Goal: Check status: Check status

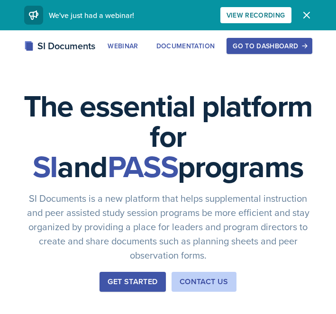
click at [297, 40] on button "Go to Dashboard" at bounding box center [269, 46] width 85 height 16
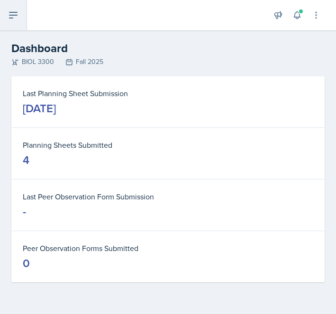
click at [11, 18] on icon at bounding box center [13, 15] width 8 height 6
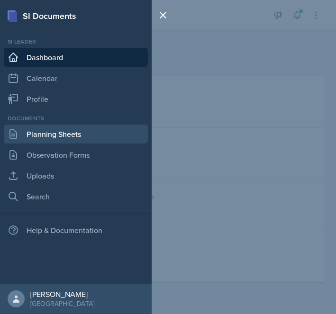
click at [84, 127] on link "Planning Sheets" at bounding box center [76, 134] width 144 height 19
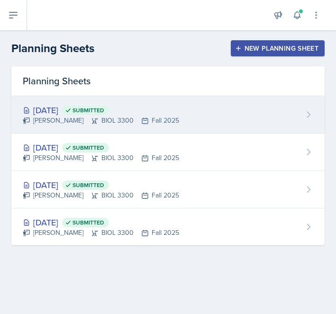
click at [208, 122] on div "[DATE] Submitted [PERSON_NAME] BIOL 3300 Fall 2025" at bounding box center [167, 114] width 313 height 37
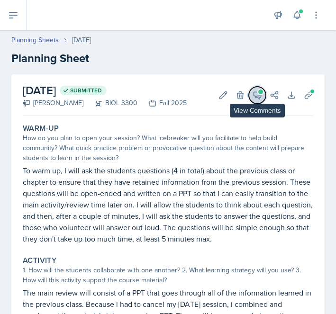
click at [256, 95] on icon at bounding box center [257, 95] width 7 height 7
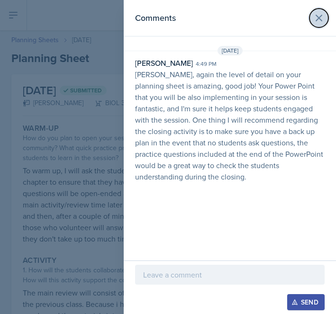
click at [322, 21] on icon at bounding box center [318, 17] width 11 height 11
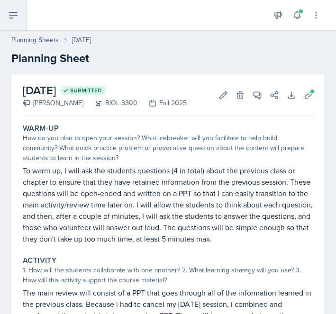
click at [6, 15] on button at bounding box center [13, 15] width 27 height 30
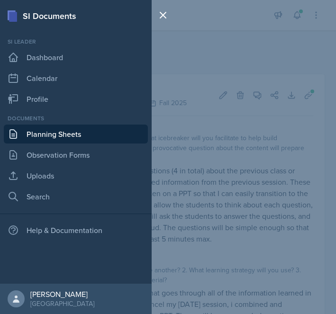
click at [181, 155] on div "SI Documents Si leader Dashboard Calendar Profile Documents Planning Sheets Obs…" at bounding box center [168, 157] width 336 height 314
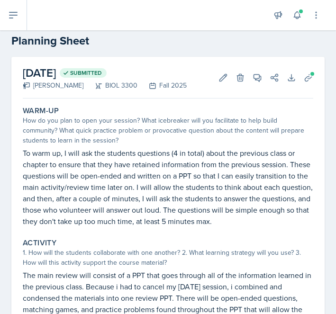
scroll to position [17, 0]
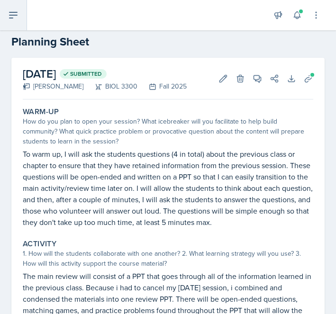
click at [16, 8] on button at bounding box center [13, 15] width 27 height 30
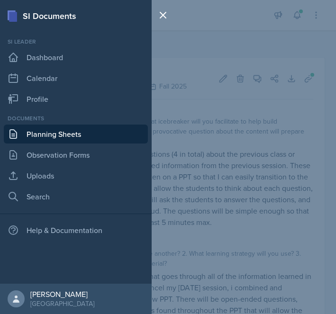
click at [81, 125] on link "Planning Sheets" at bounding box center [76, 134] width 144 height 19
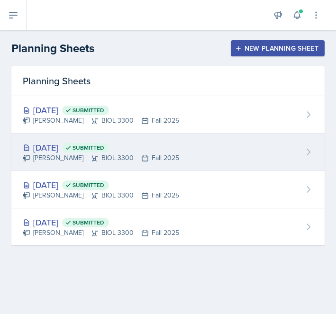
click at [179, 147] on div "[DATE] Submitted [PERSON_NAME] BIOL 3300 Fall 2025" at bounding box center [167, 152] width 313 height 37
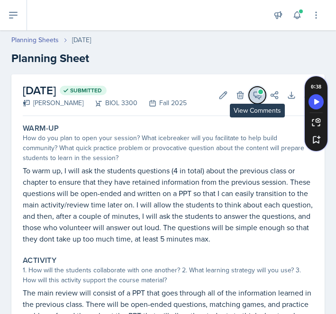
click at [256, 92] on icon at bounding box center [257, 95] width 9 height 9
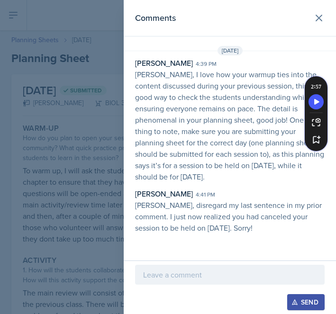
click at [91, 211] on div at bounding box center [168, 157] width 336 height 314
